Goal: Task Accomplishment & Management: Manage account settings

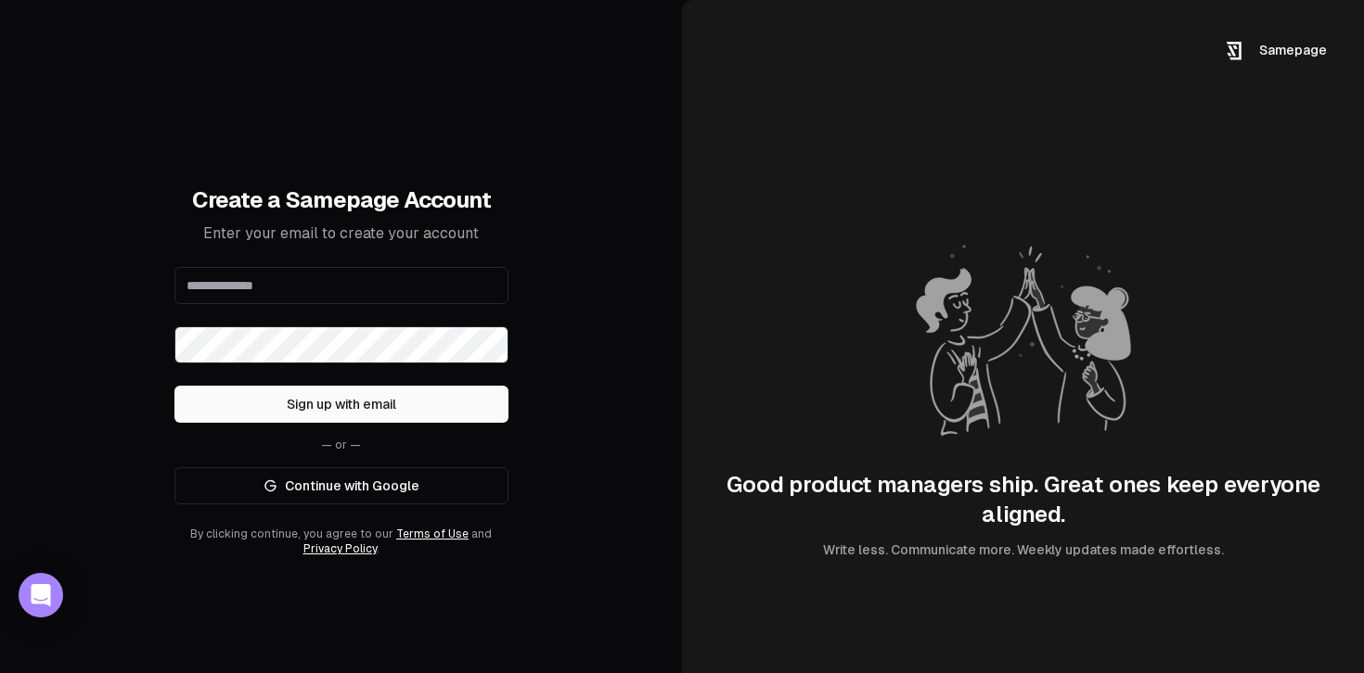
click at [401, 290] on input "email" at bounding box center [341, 285] width 334 height 37
click at [410, 489] on link "Continue with Google" at bounding box center [341, 486] width 334 height 37
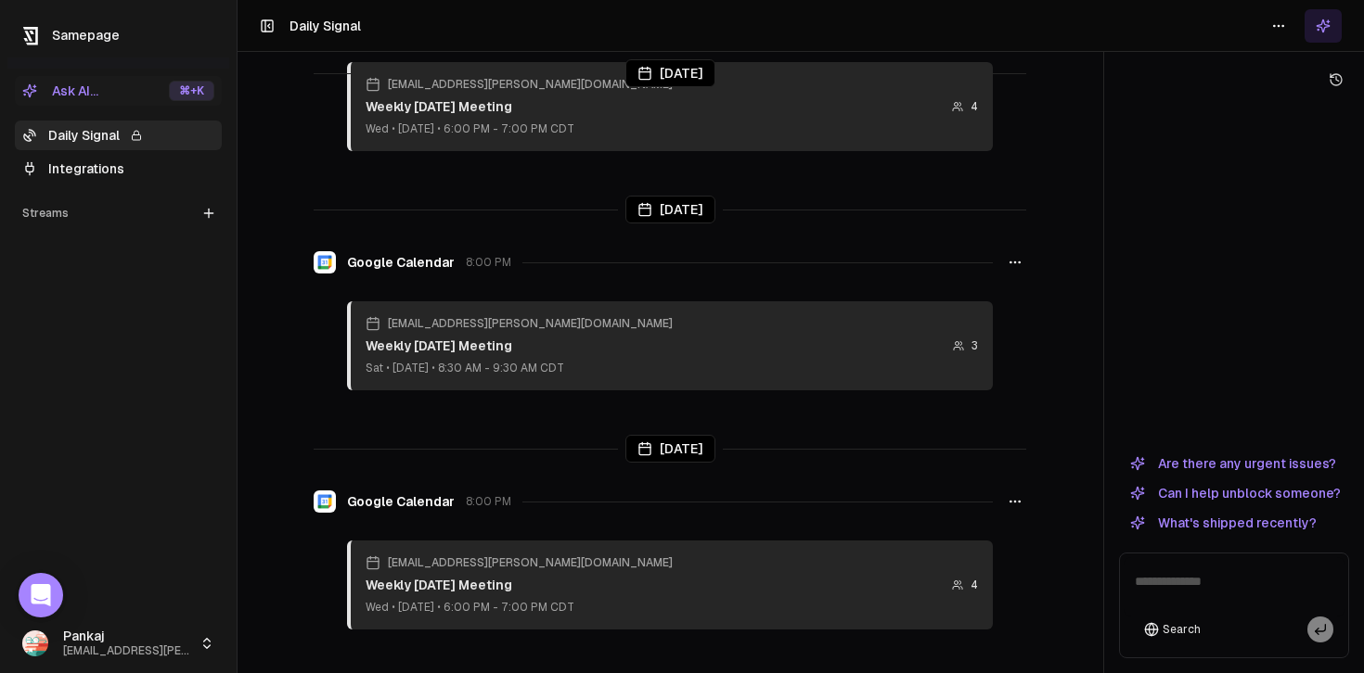
scroll to position [405, 0]
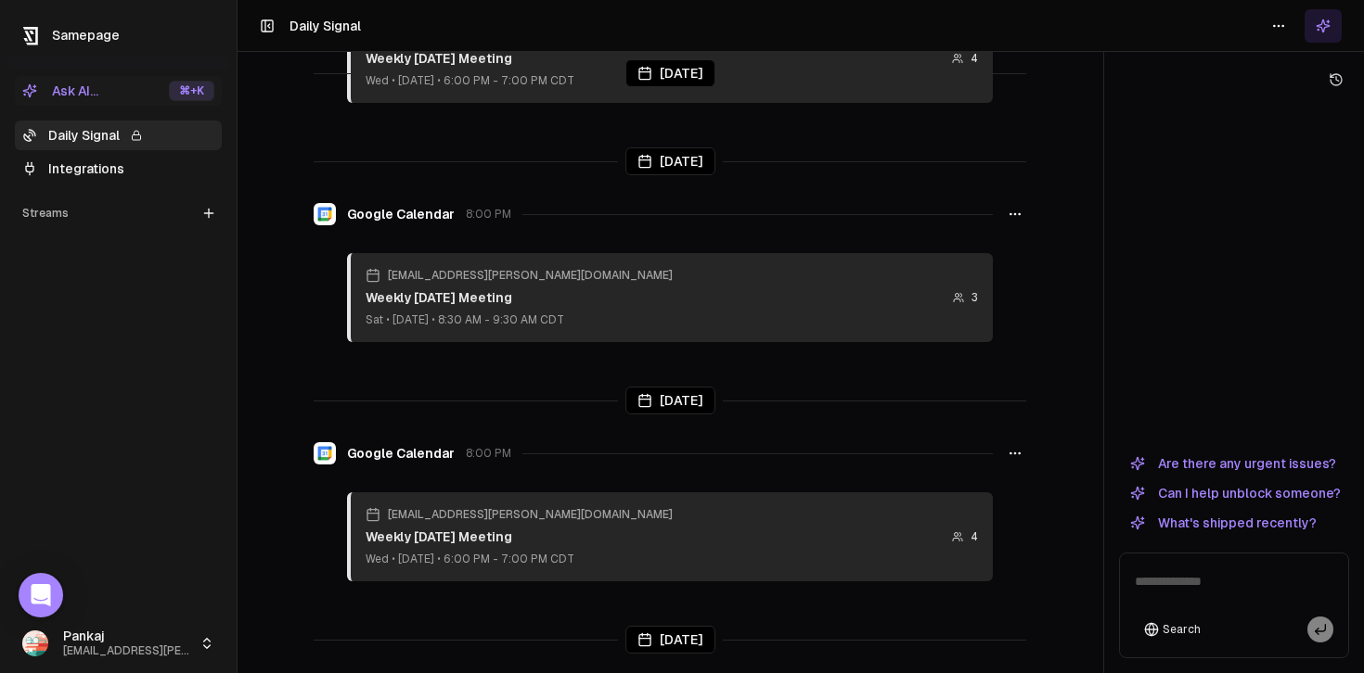
click at [115, 160] on link "Integrations" at bounding box center [118, 169] width 207 height 30
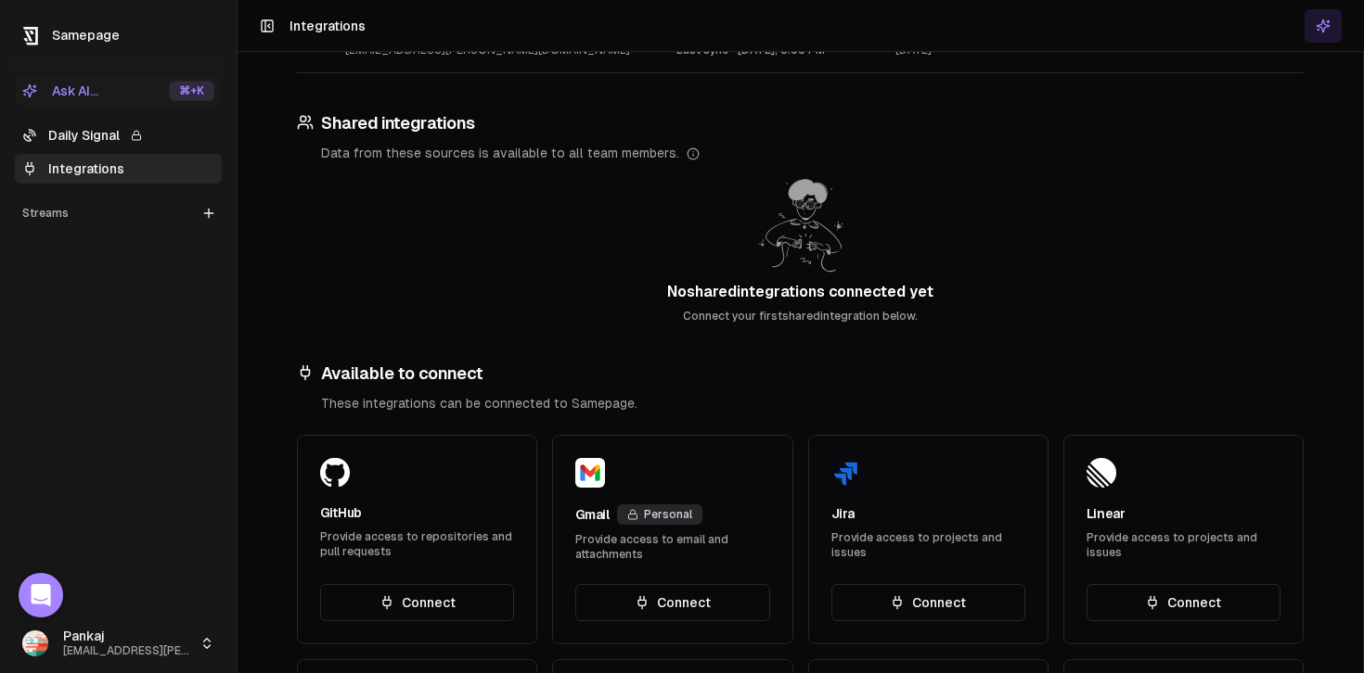
scroll to position [529, 0]
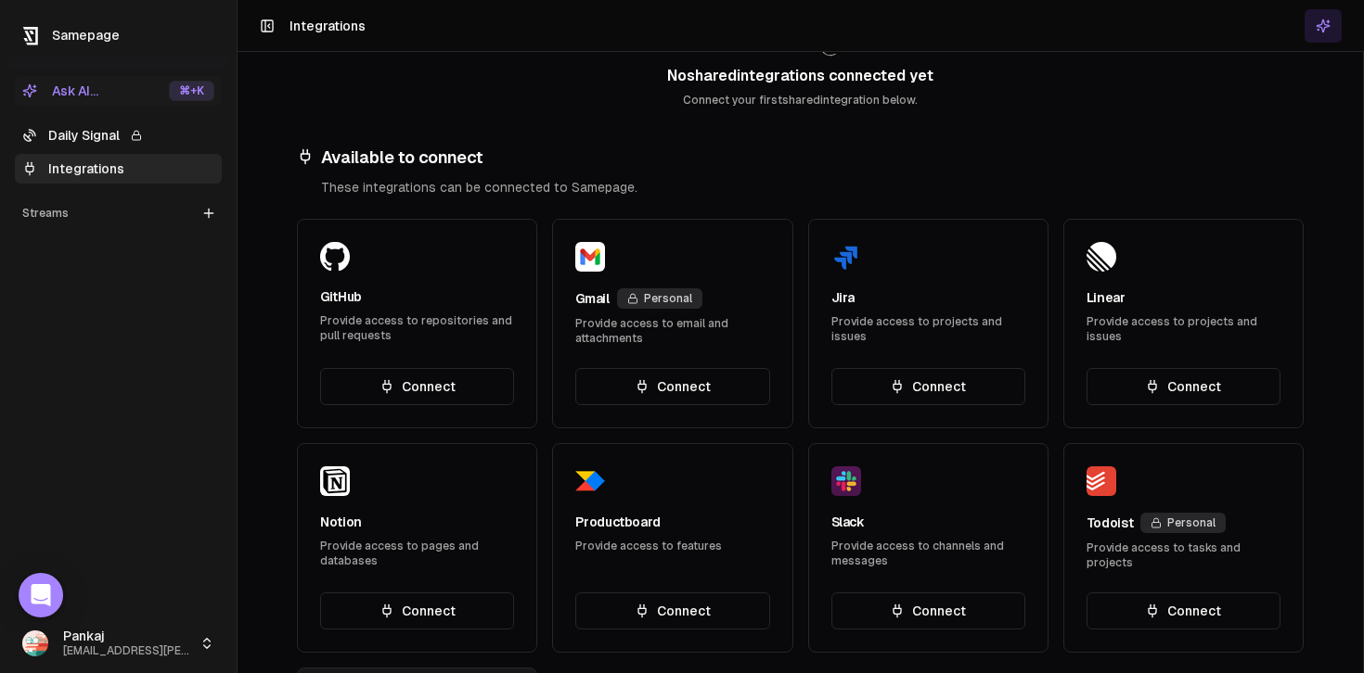
click at [694, 392] on button "Connect" at bounding box center [672, 386] width 194 height 37
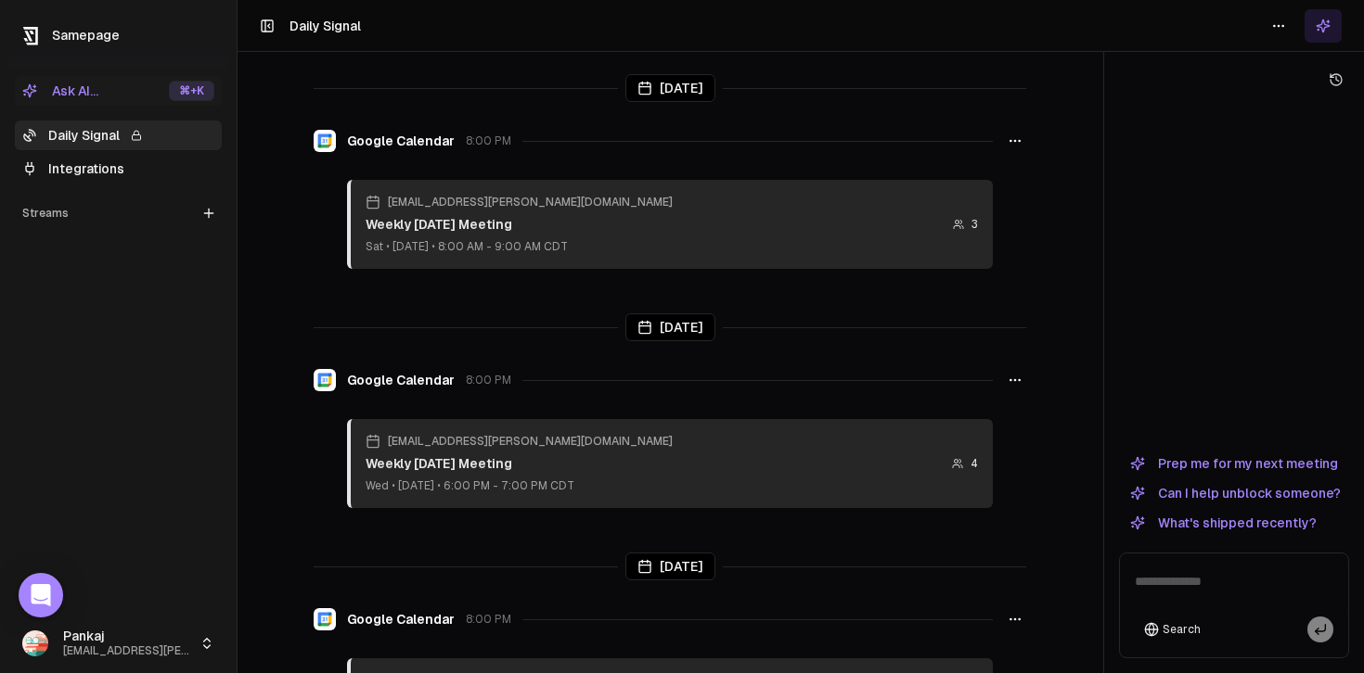
click at [112, 161] on link "Integrations" at bounding box center [118, 169] width 207 height 30
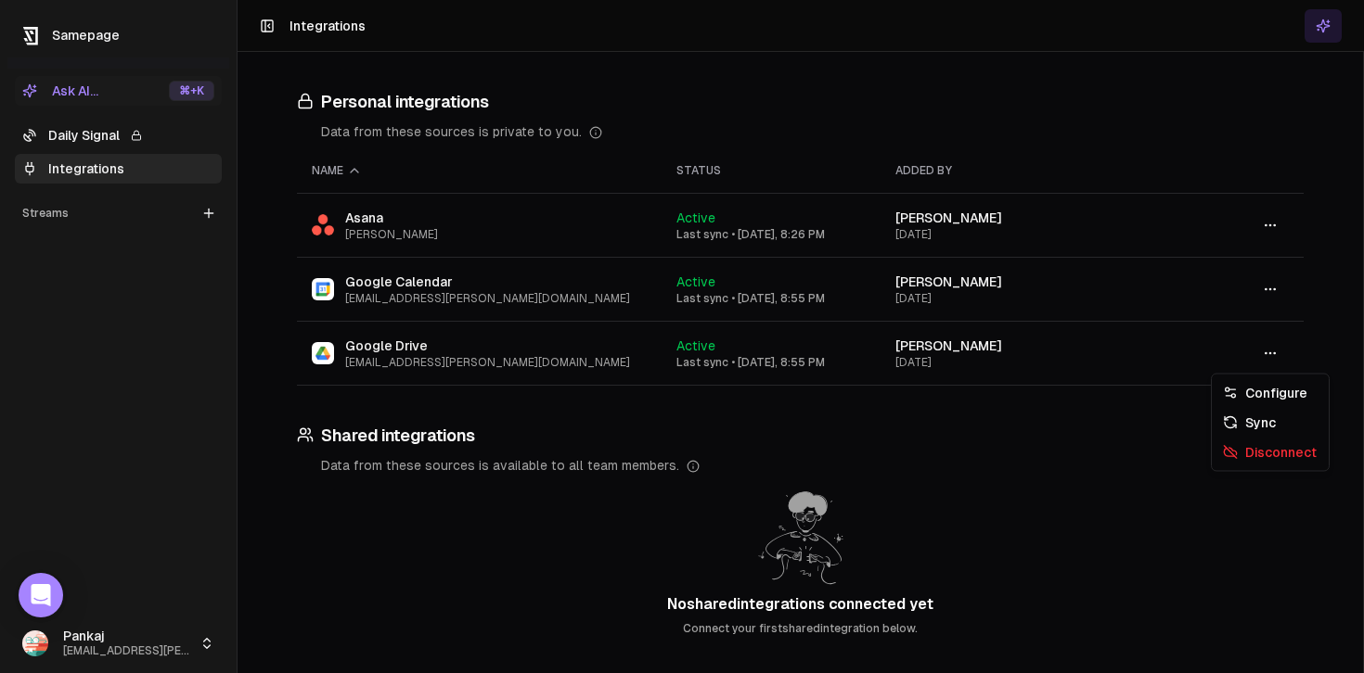
click at [1275, 357] on icon "button" at bounding box center [1269, 353] width 15 height 15
click at [1271, 454] on div "Disconnect" at bounding box center [1269, 453] width 109 height 30
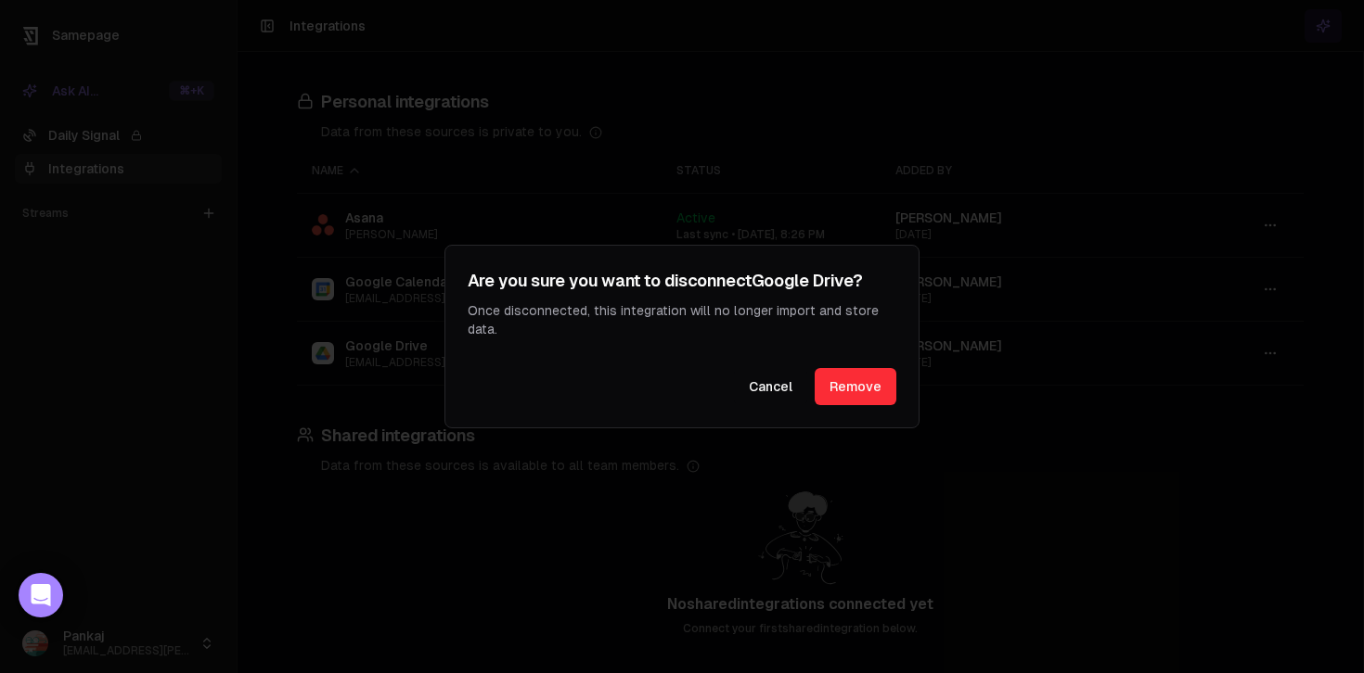
click at [846, 391] on button "Remove" at bounding box center [855, 386] width 82 height 37
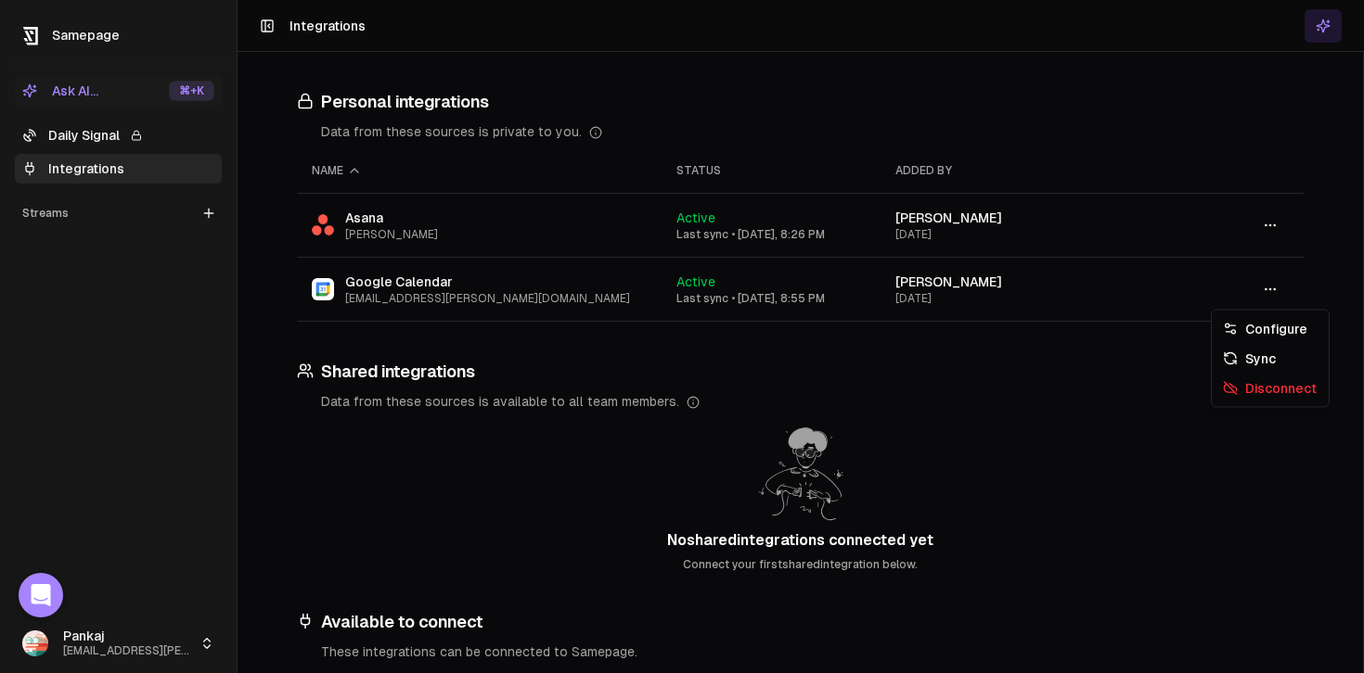
click at [1279, 292] on button "button" at bounding box center [1269, 289] width 37 height 33
click at [1278, 386] on div "Disconnect" at bounding box center [1269, 389] width 109 height 30
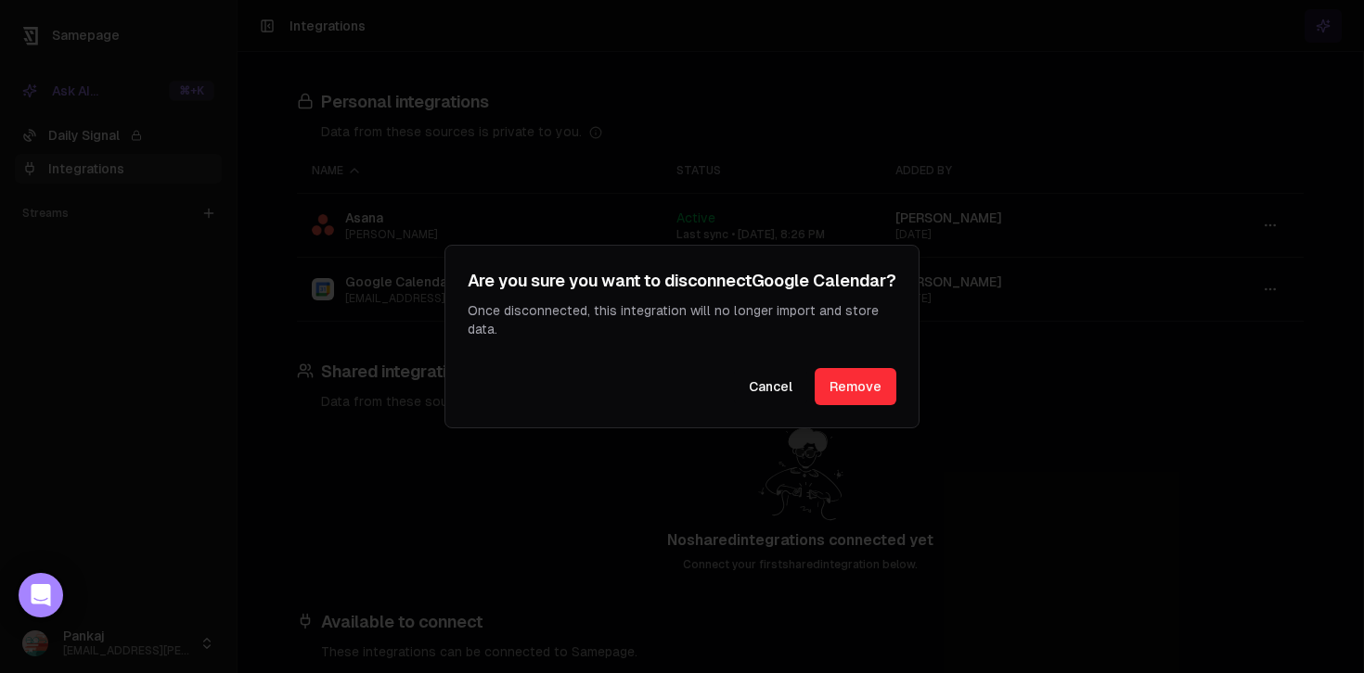
click at [870, 395] on button "Remove" at bounding box center [855, 386] width 82 height 37
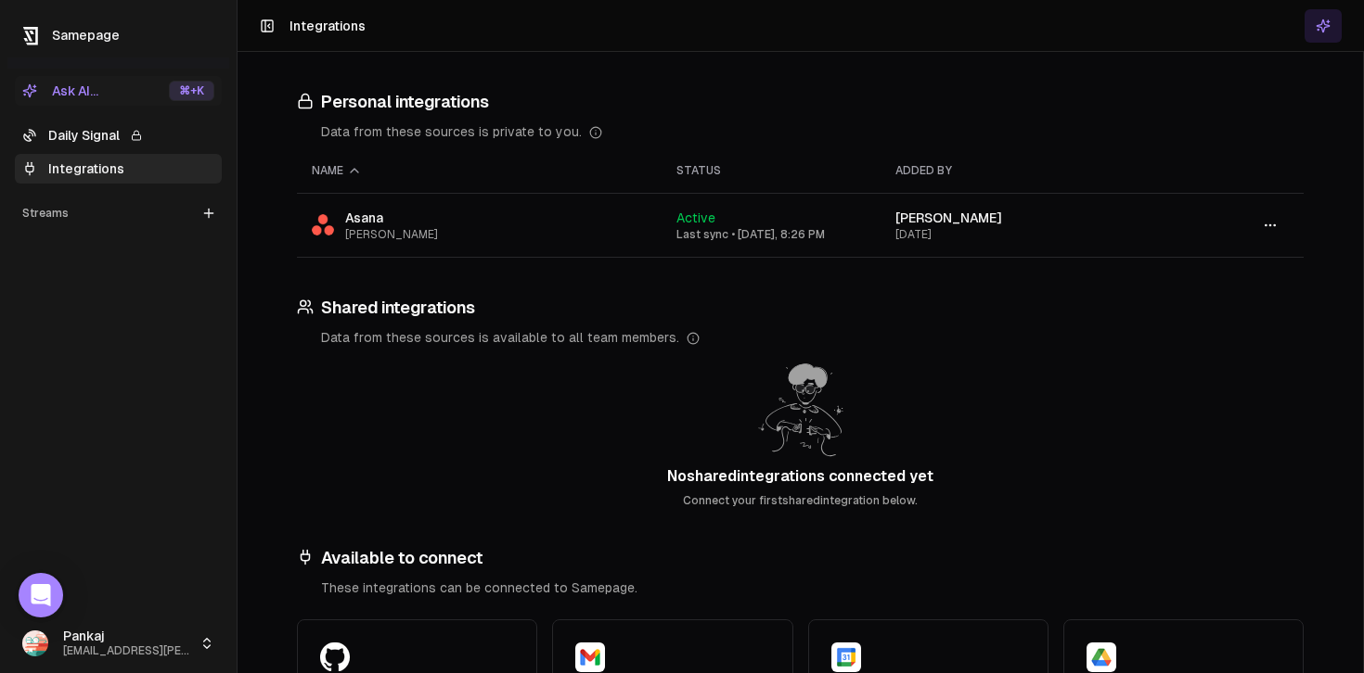
click at [1272, 224] on icon "button" at bounding box center [1269, 225] width 15 height 15
click at [1274, 301] on div "Disconnect" at bounding box center [1269, 295] width 109 height 30
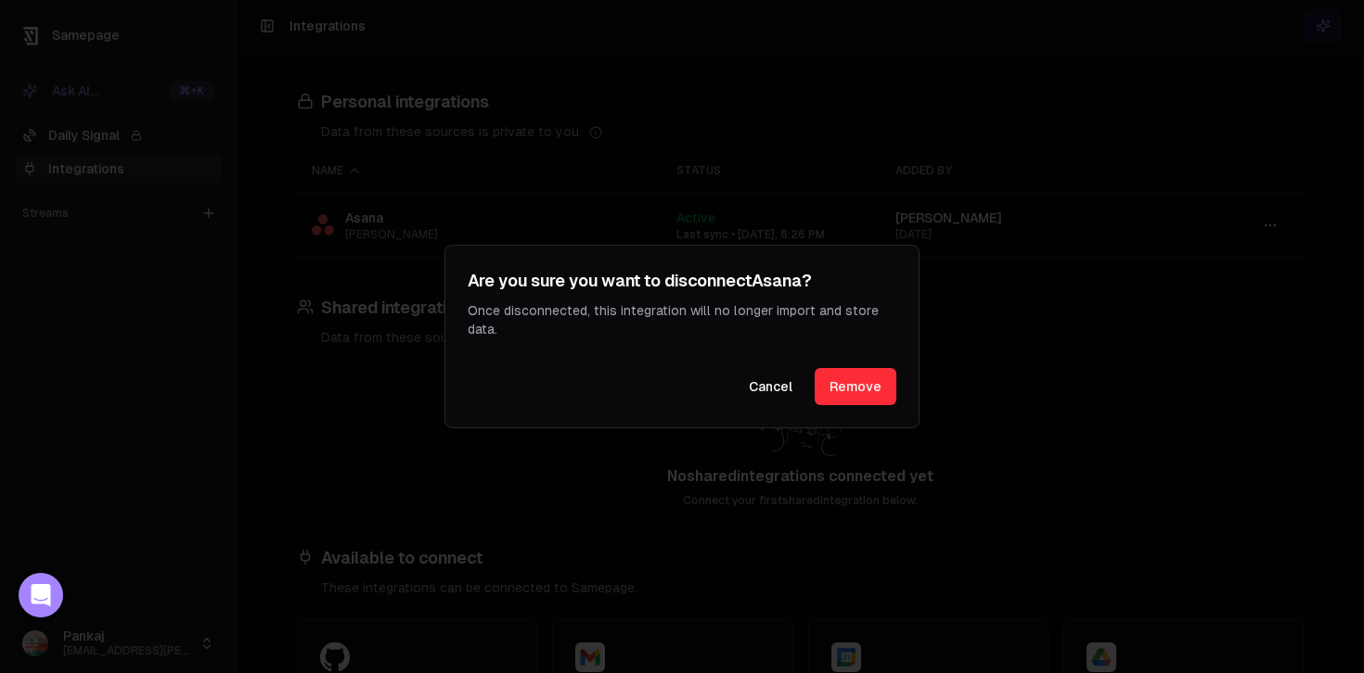
click at [851, 382] on button "Remove" at bounding box center [855, 386] width 82 height 37
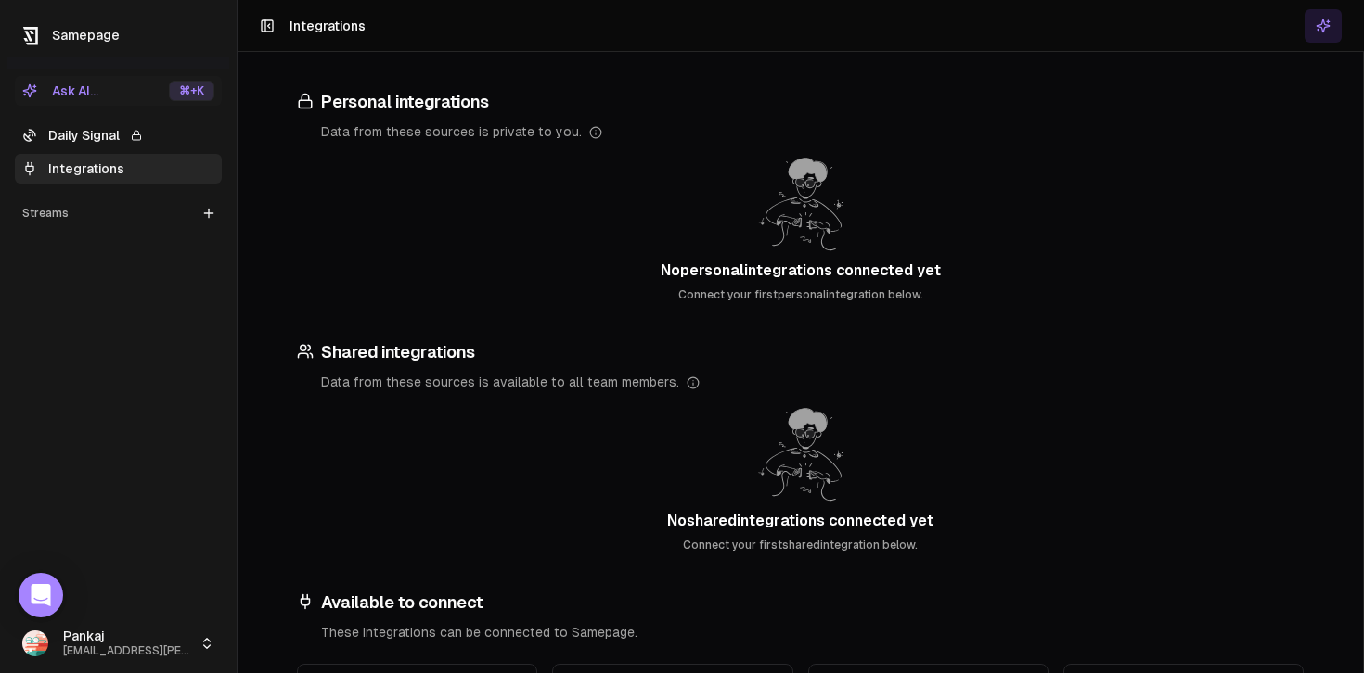
click at [169, 168] on link "Integrations" at bounding box center [118, 169] width 207 height 30
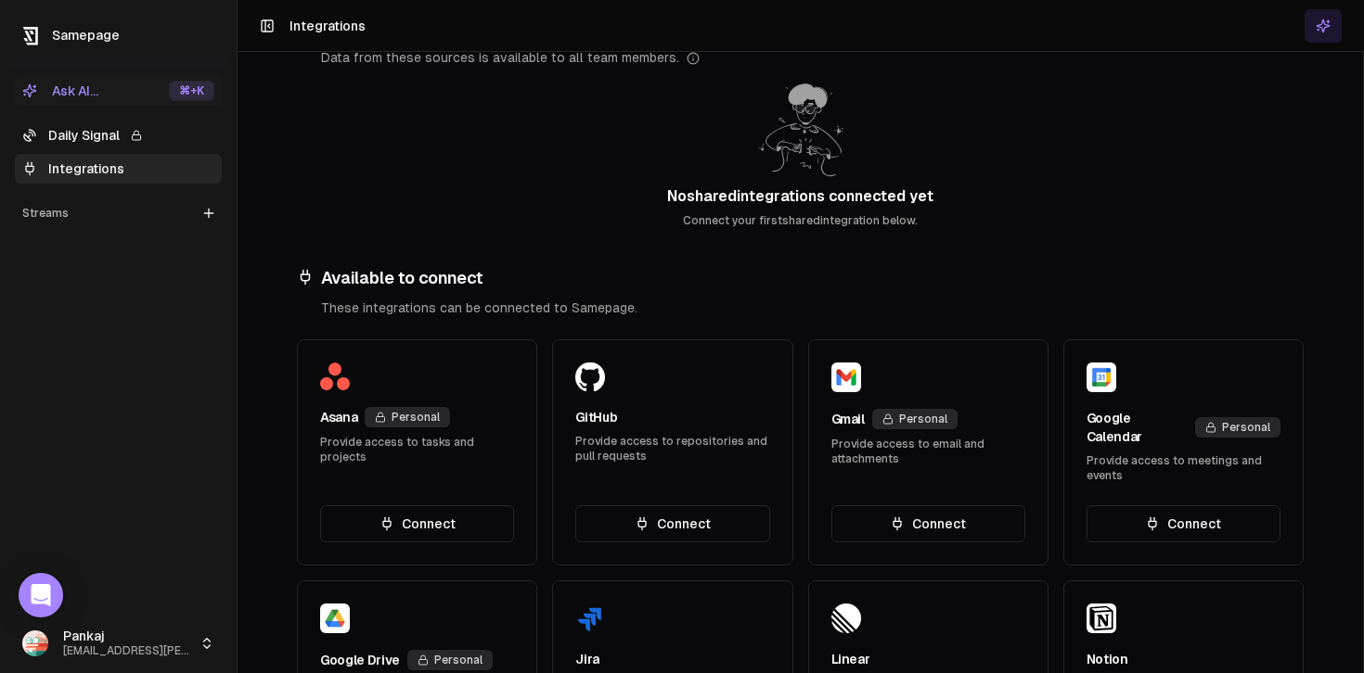
scroll to position [331, 0]
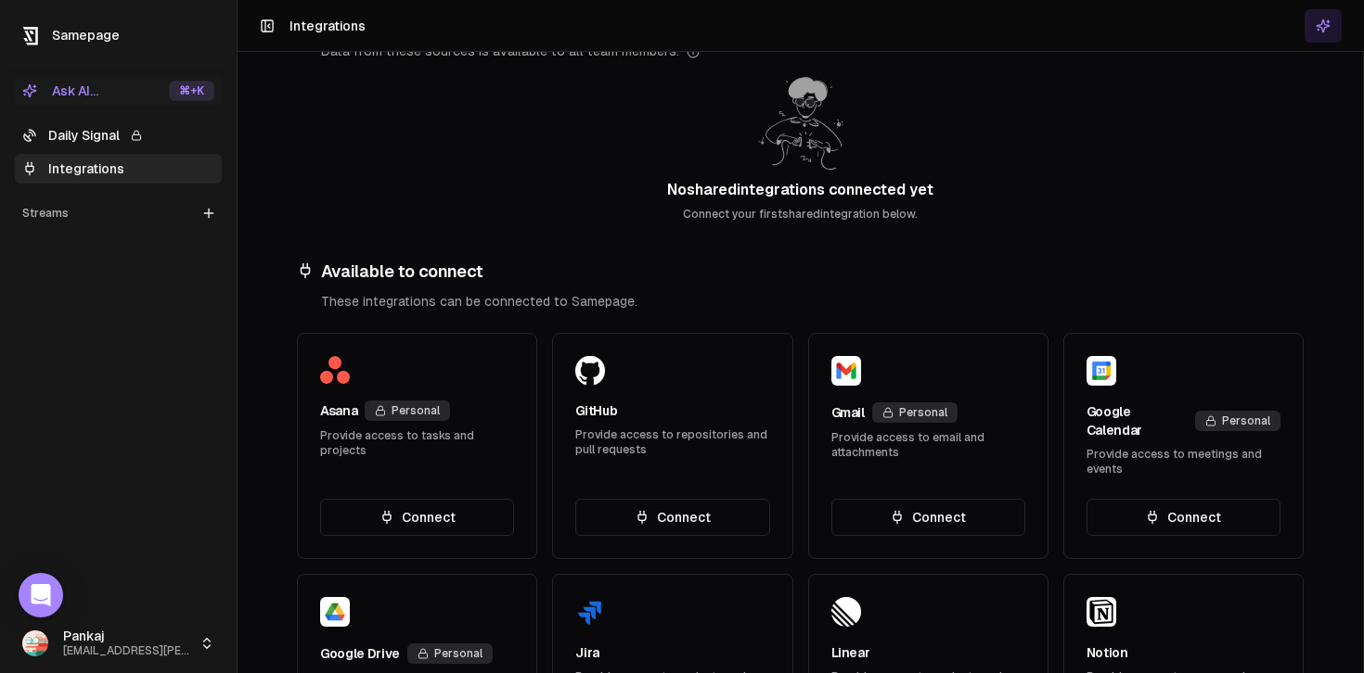
click at [913, 505] on button "Connect" at bounding box center [928, 517] width 194 height 37
